Goal: Information Seeking & Learning: Check status

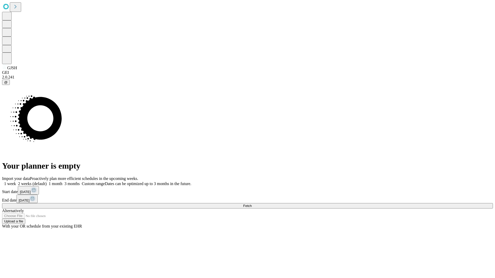
click at [252, 204] on span "Fetch" at bounding box center [247, 206] width 9 height 4
